Goal: Information Seeking & Learning: Learn about a topic

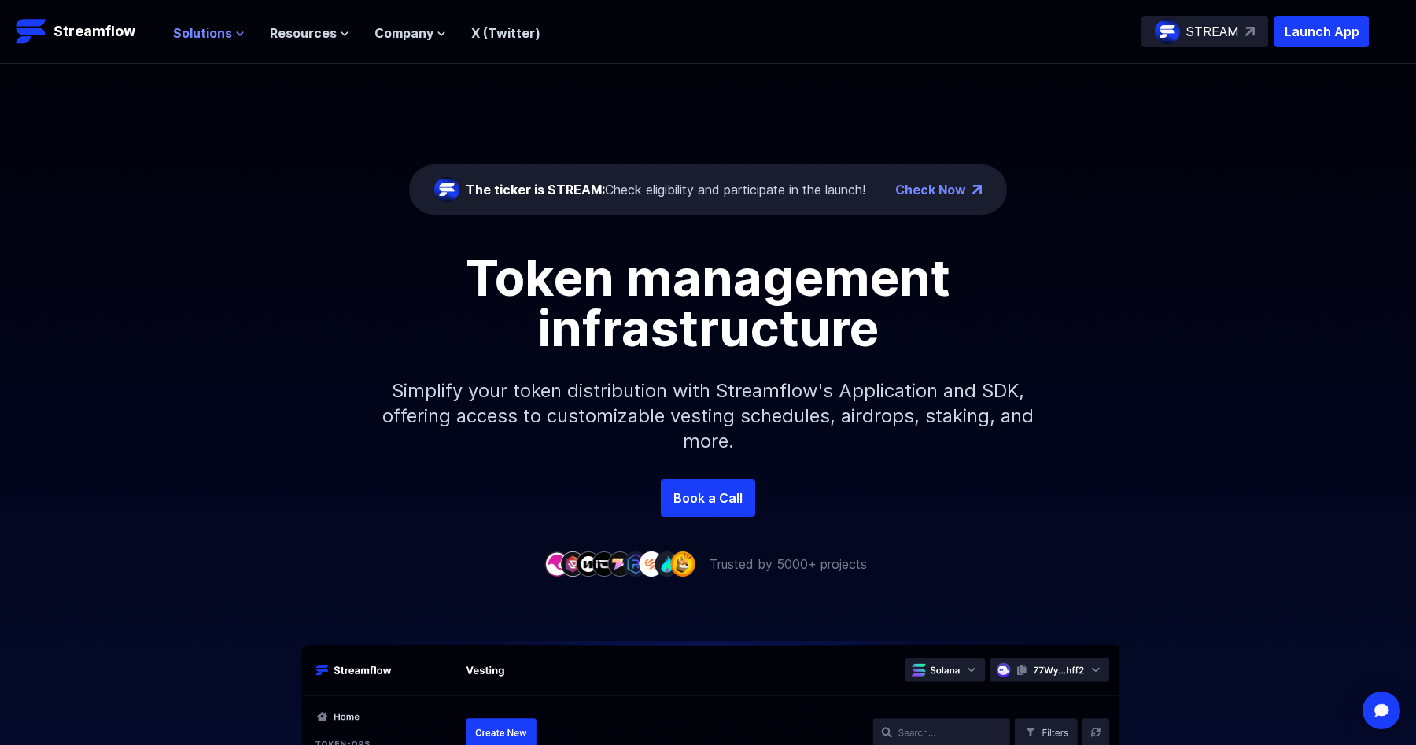
click at [195, 29] on span "Solutions" at bounding box center [202, 33] width 59 height 19
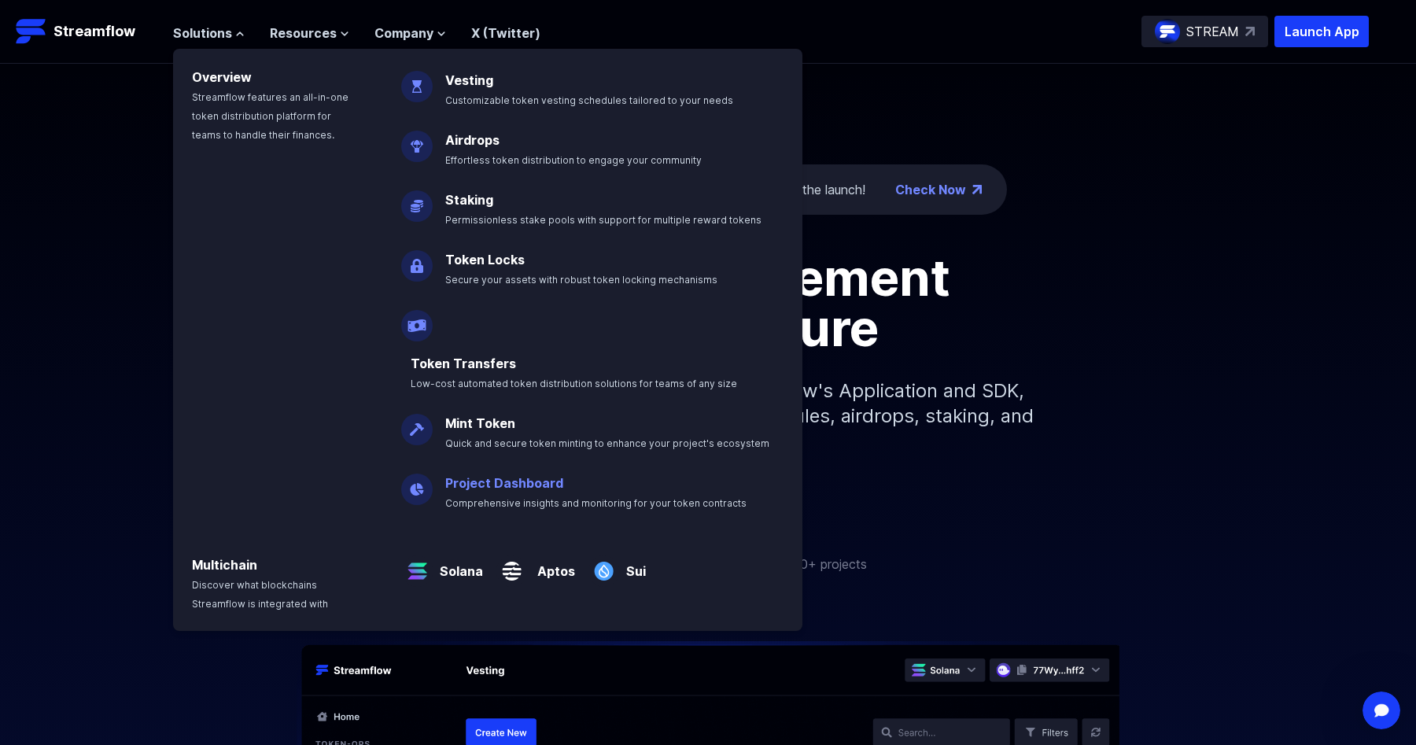
click at [523, 475] on link "Project Dashboard" at bounding box center [504, 483] width 118 height 16
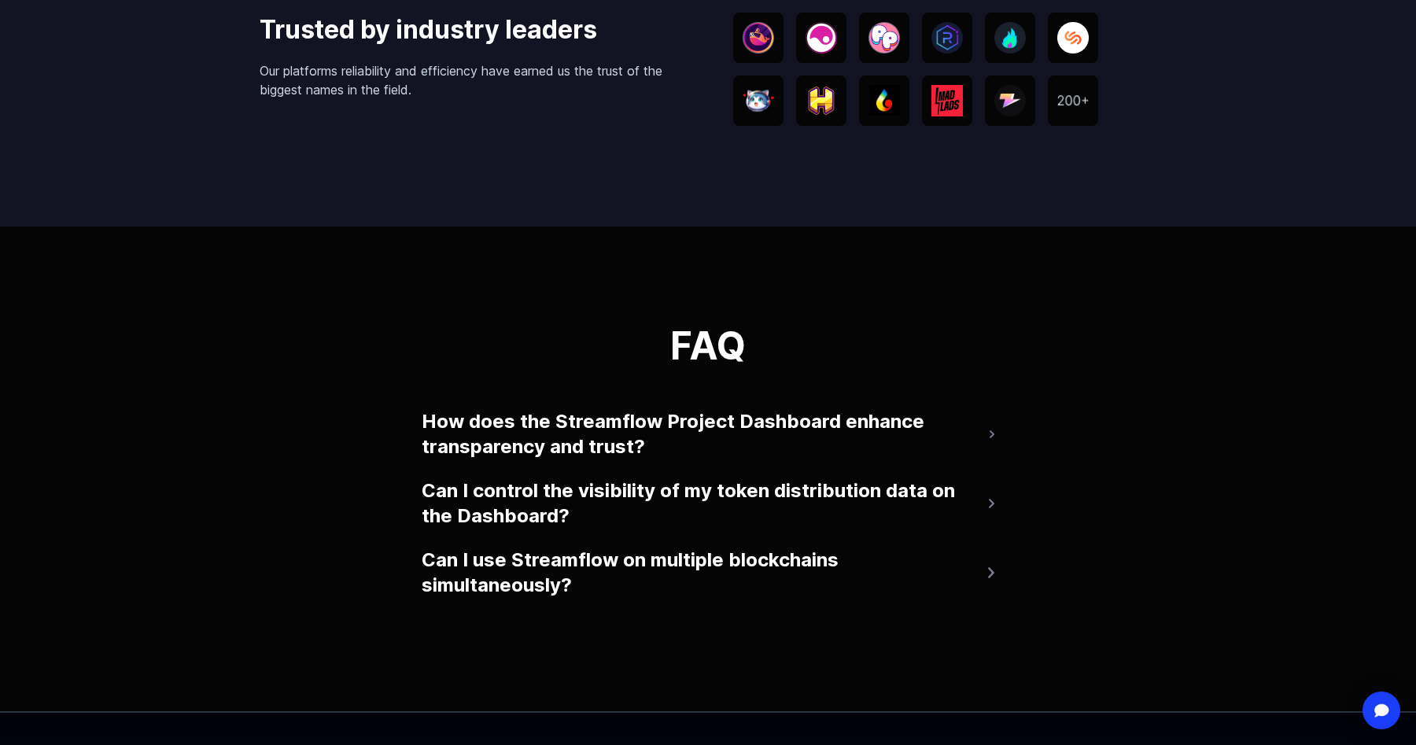
scroll to position [3615, 0]
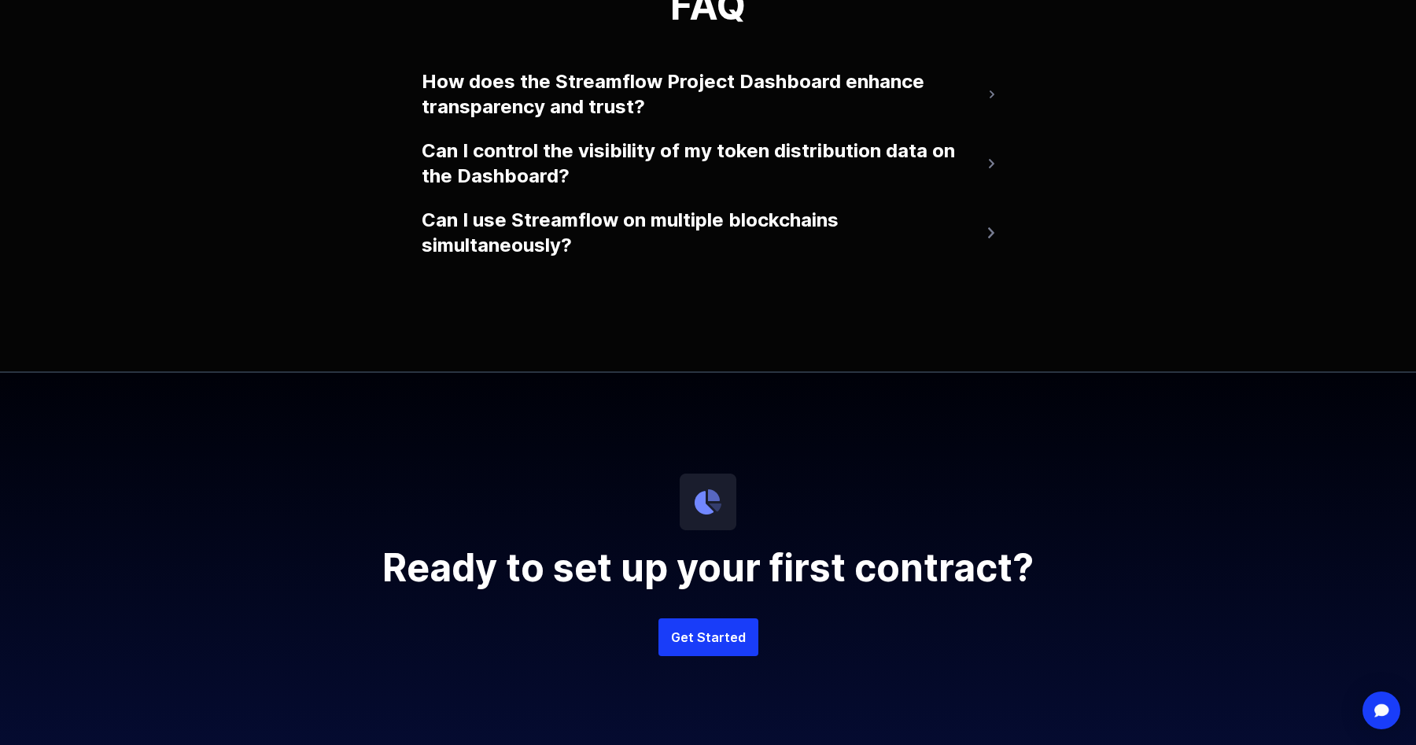
click at [986, 160] on button "Can I control the visibility of my token distribution data on the Dashboard?" at bounding box center [708, 163] width 573 height 63
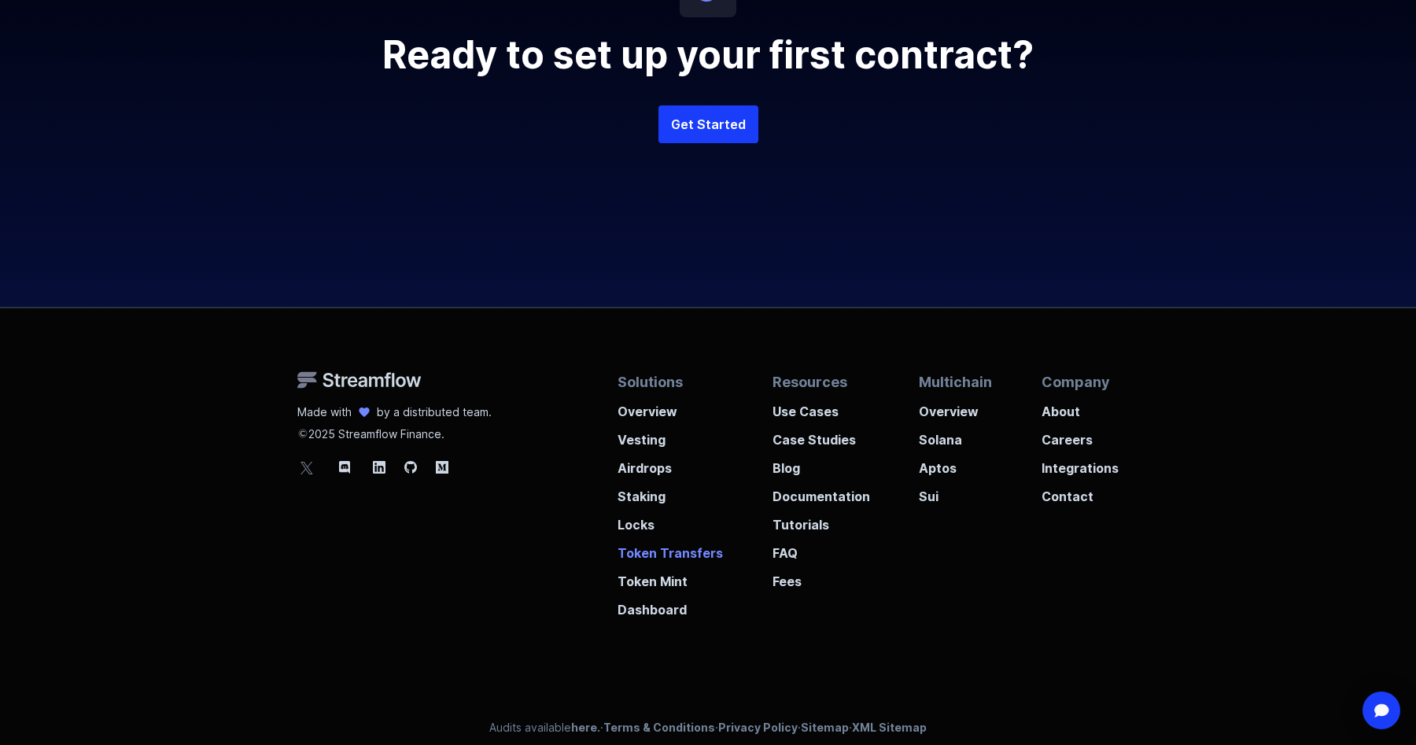
scroll to position [4245, 0]
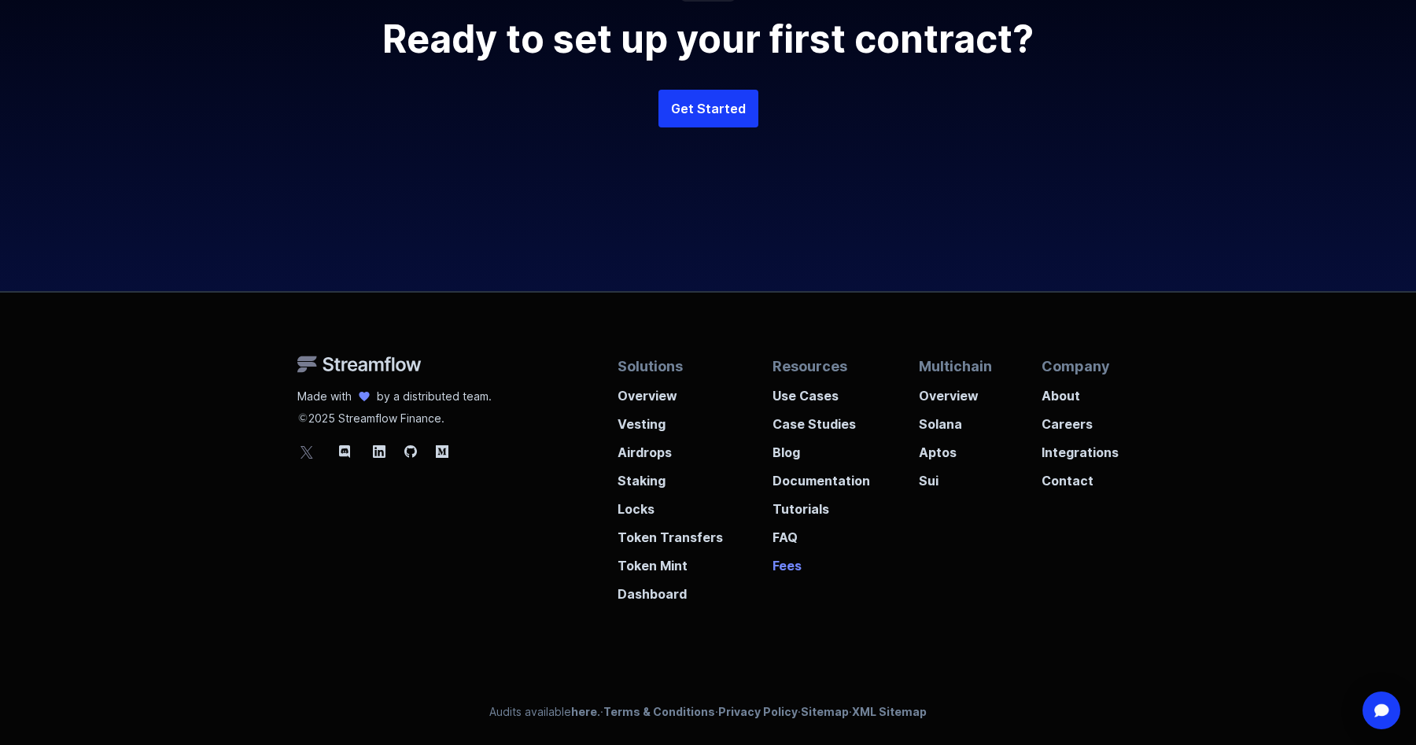
click at [772, 563] on p "Fees" at bounding box center [821, 561] width 98 height 28
click at [702, 105] on link "Get Started" at bounding box center [708, 109] width 100 height 38
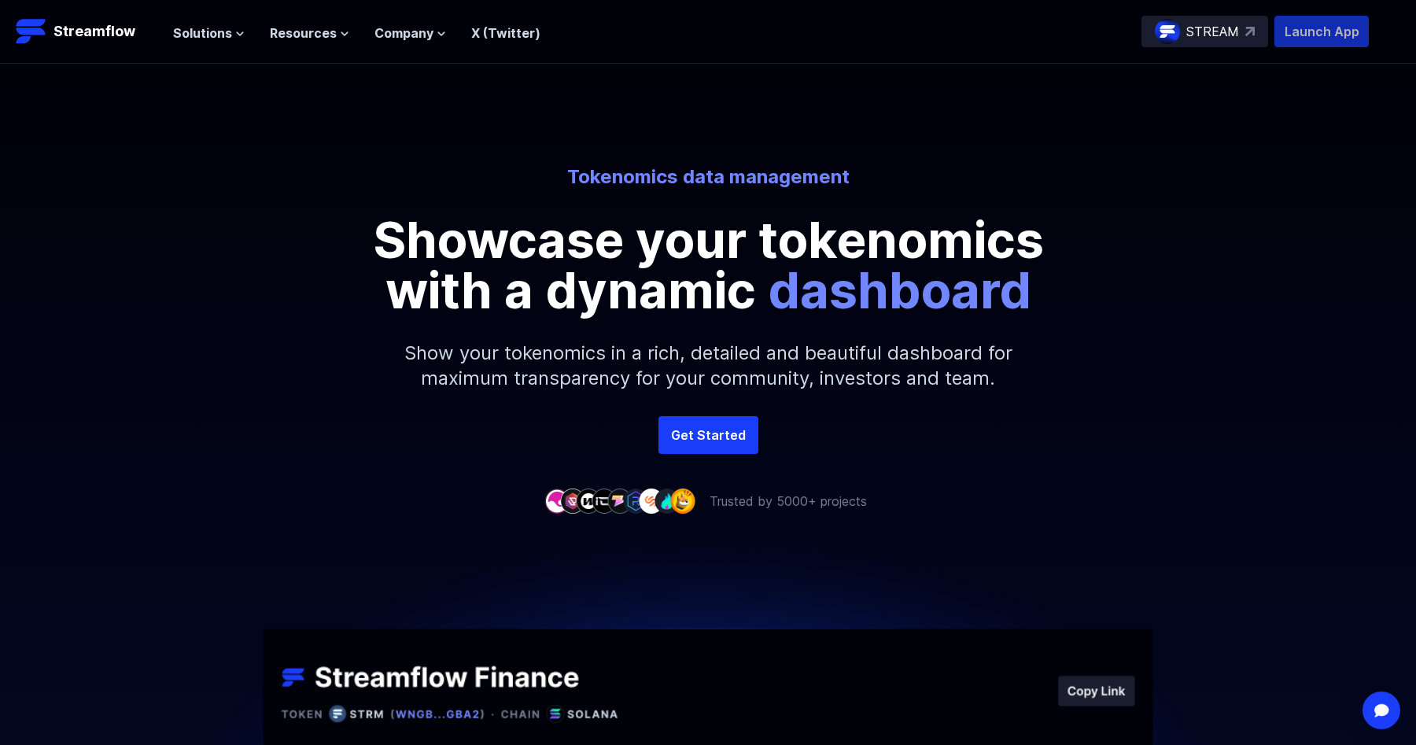
click at [1333, 35] on p "Launch App" at bounding box center [1321, 31] width 94 height 31
click at [322, 29] on span "Resources" at bounding box center [303, 33] width 67 height 19
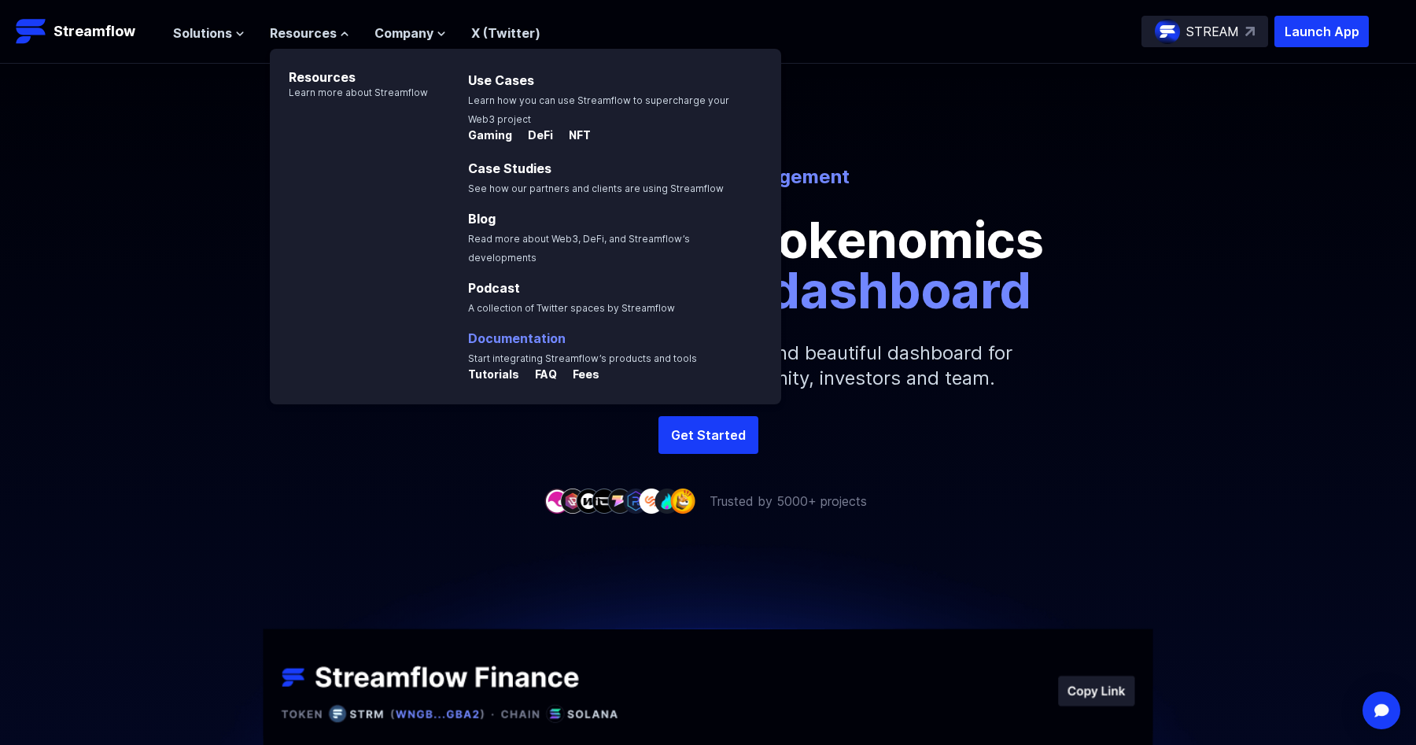
click at [489, 330] on link "Documentation" at bounding box center [517, 338] width 98 height 16
